Goal: Register for event/course

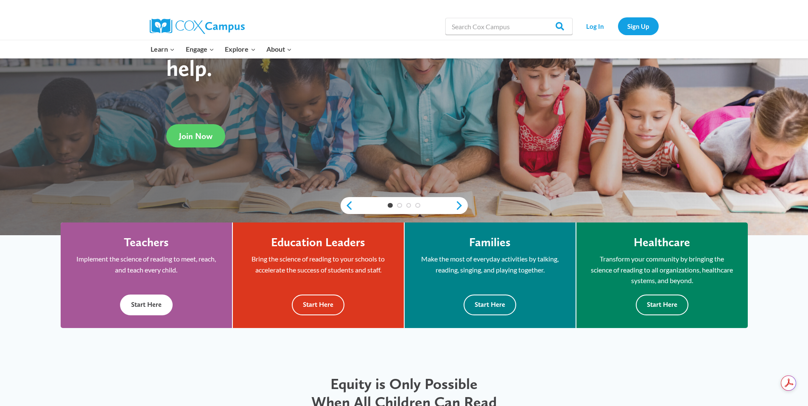
click at [134, 303] on button "Start Here" at bounding box center [146, 305] width 53 height 21
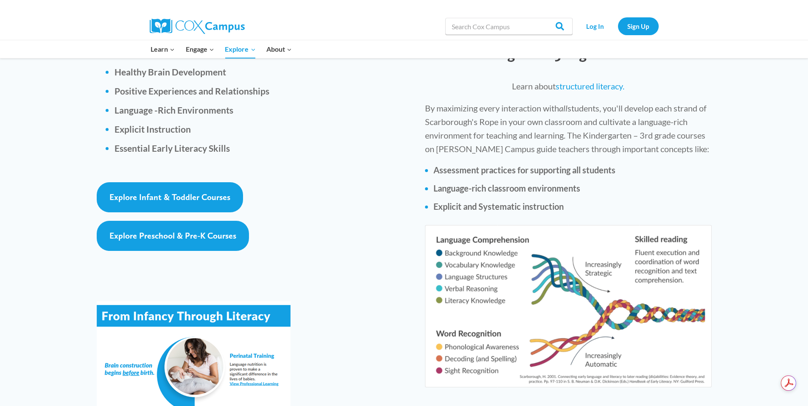
scroll to position [1157, 0]
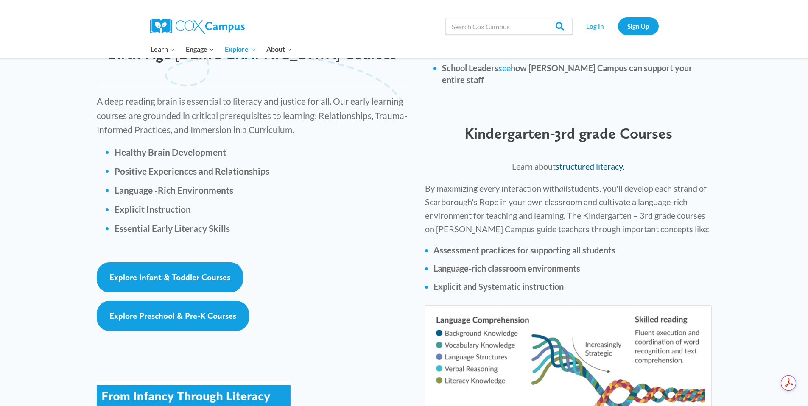
click at [601, 161] on link "structured literacy." at bounding box center [589, 166] width 69 height 10
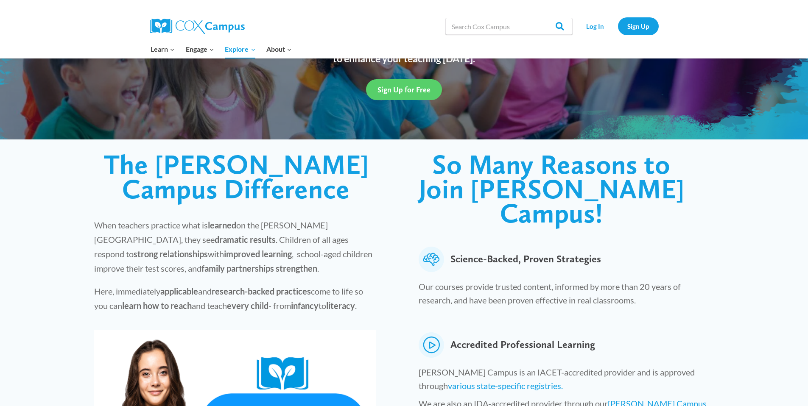
scroll to position [22, 0]
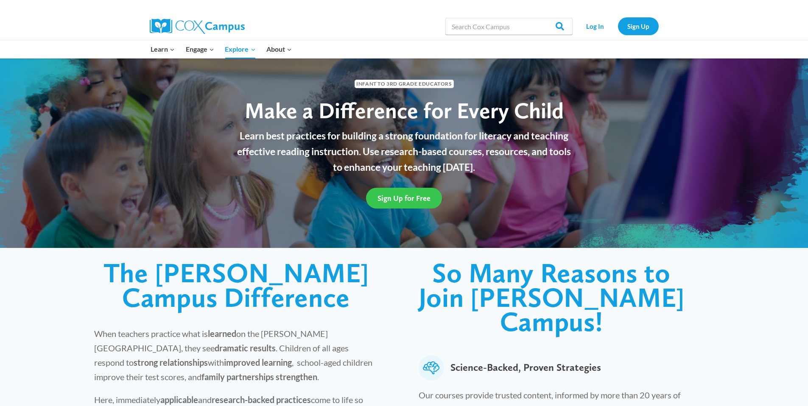
click at [388, 197] on span "Sign Up for Free" at bounding box center [403, 198] width 53 height 9
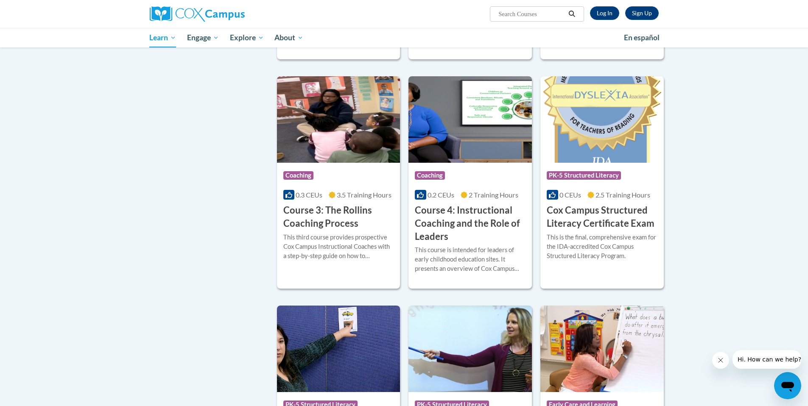
scroll to position [517, 0]
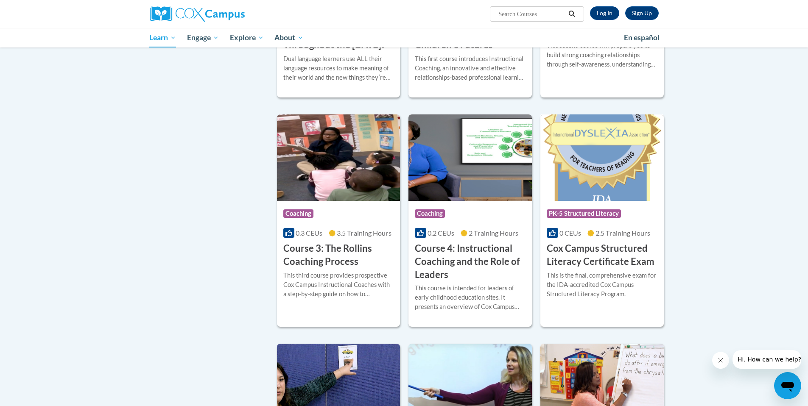
click at [598, 268] on h3 "Cox Campus Structured Literacy Certificate Exam" at bounding box center [602, 255] width 111 height 26
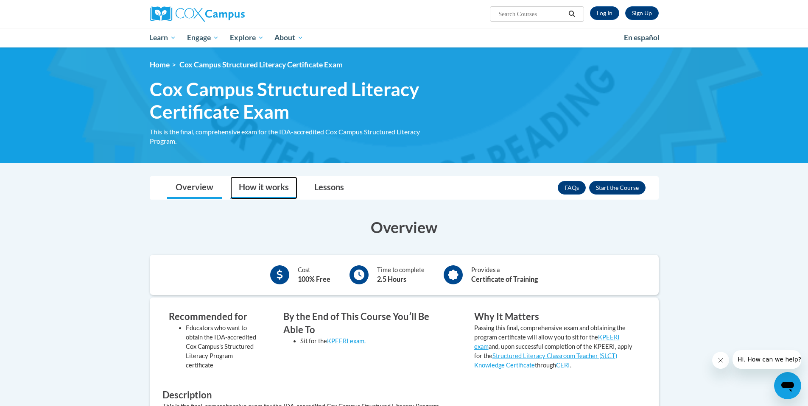
click at [267, 188] on link "How it works" at bounding box center [263, 188] width 67 height 22
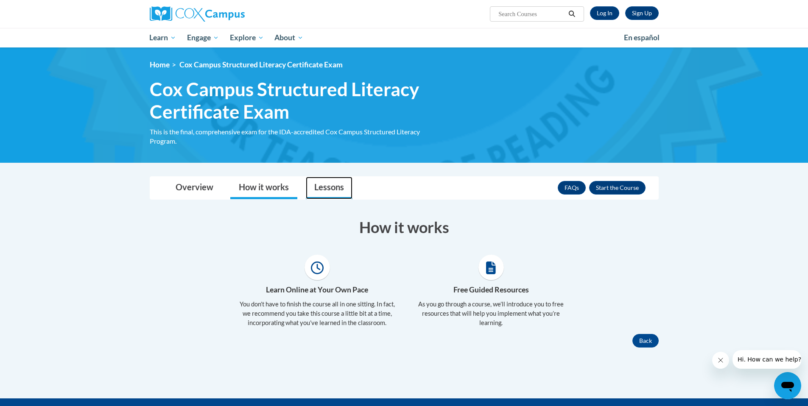
click at [324, 187] on link "Lessons" at bounding box center [329, 188] width 47 height 22
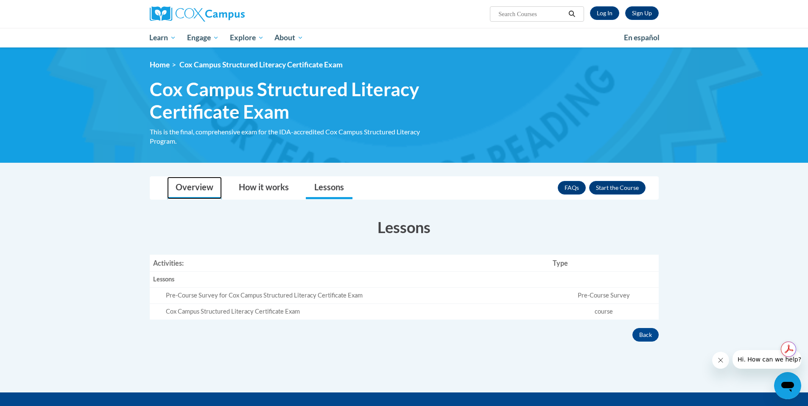
click at [188, 181] on link "Overview" at bounding box center [194, 188] width 55 height 22
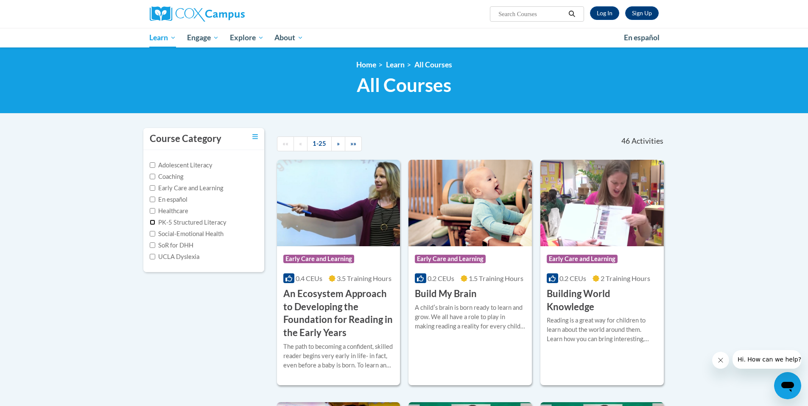
click at [152, 223] on input "PK-5 Structured Literacy" at bounding box center [153, 223] width 6 height 6
checkbox input "true"
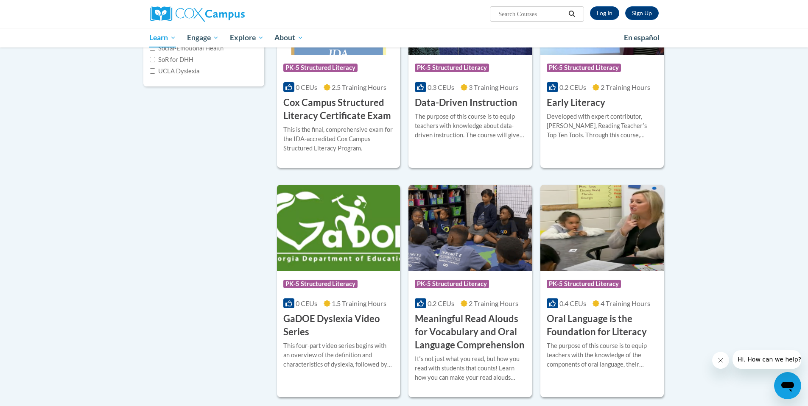
scroll to position [1, 0]
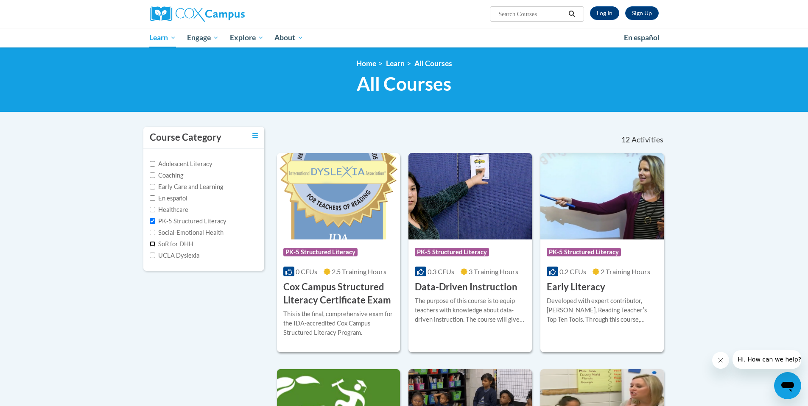
click at [152, 243] on input "SoR for DHH" at bounding box center [153, 244] width 6 height 6
checkbox input "true"
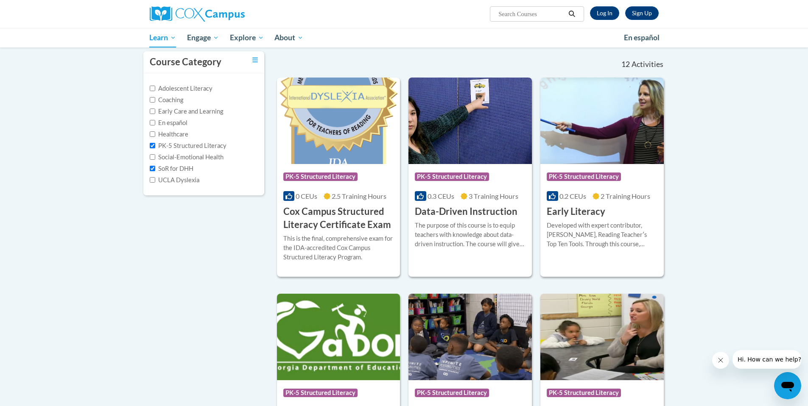
scroll to position [0, 0]
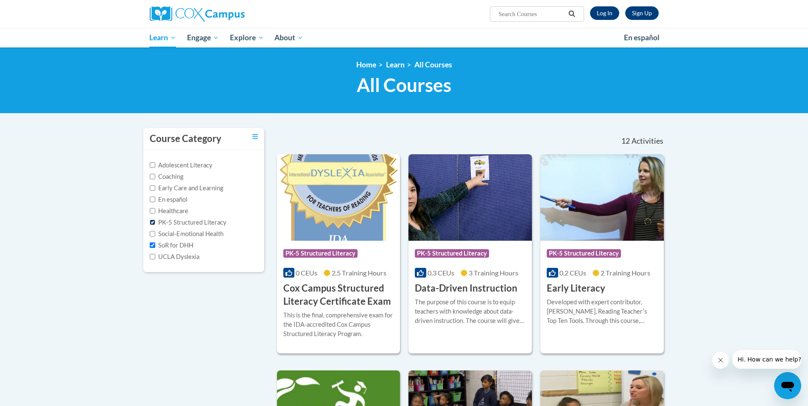
click at [152, 223] on input "PK-5 Structured Literacy" at bounding box center [153, 223] width 6 height 6
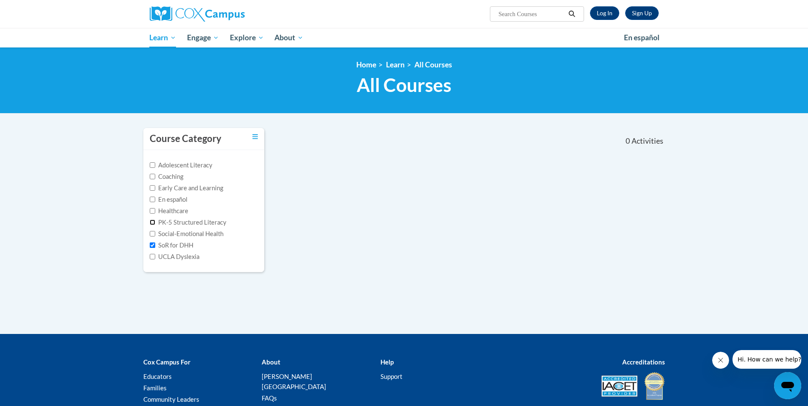
click at [152, 223] on input "PK-5 Structured Literacy" at bounding box center [153, 223] width 6 height 6
checkbox input "true"
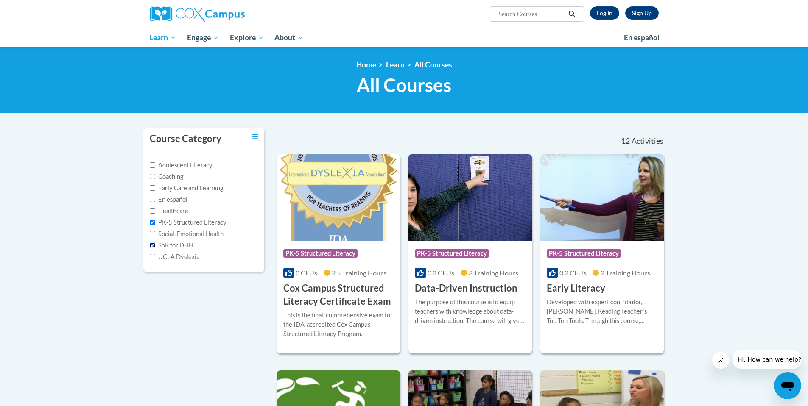
click at [153, 244] on input "SoR for DHH" at bounding box center [153, 246] width 6 height 6
checkbox input "false"
click at [151, 257] on input "UCLA Dyslexia" at bounding box center [153, 257] width 6 height 6
checkbox input "true"
click at [152, 223] on input "PK-5 Structured Literacy" at bounding box center [153, 223] width 6 height 6
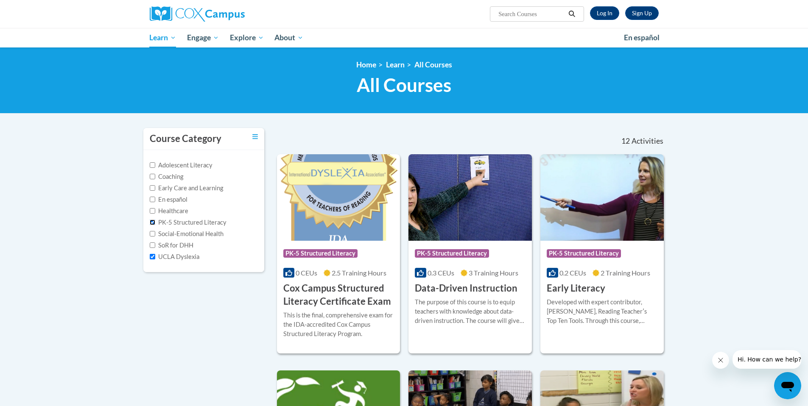
checkbox input "false"
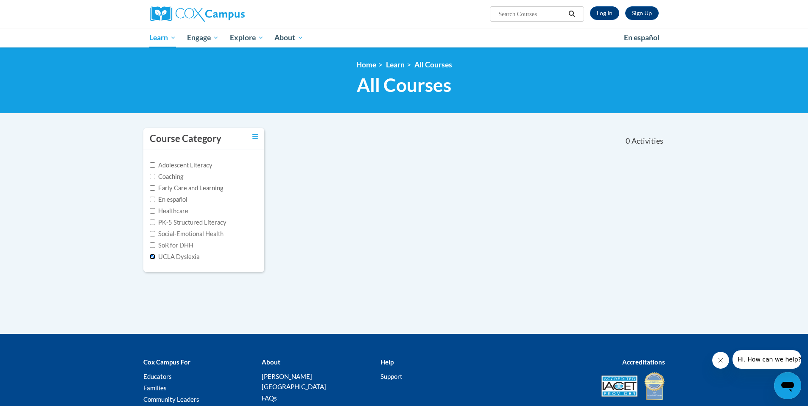
click at [153, 256] on input "UCLA Dyslexia" at bounding box center [153, 257] width 6 height 6
checkbox input "false"
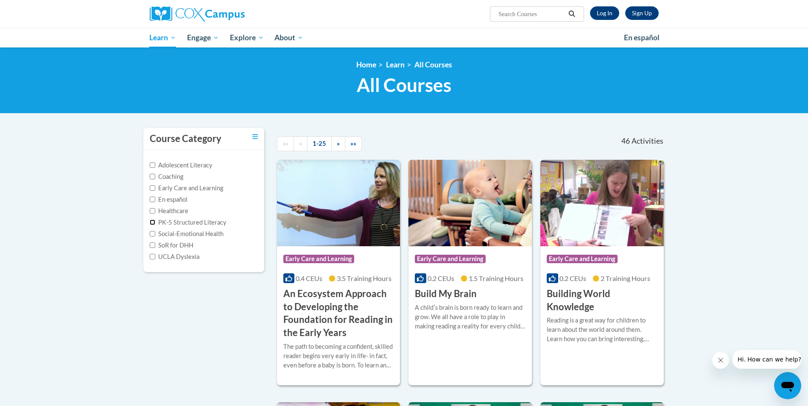
click at [152, 223] on input "PK-5 Structured Literacy" at bounding box center [153, 223] width 6 height 6
checkbox input "true"
